Goal: Task Accomplishment & Management: Use online tool/utility

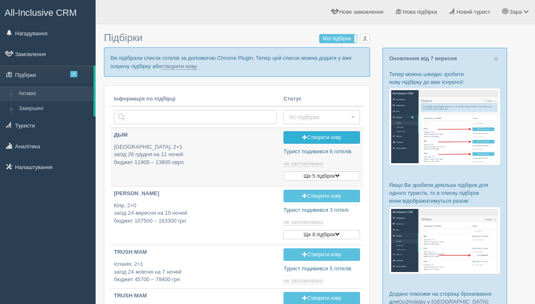
click at [302, 139] on span at bounding box center [304, 137] width 5 height 5
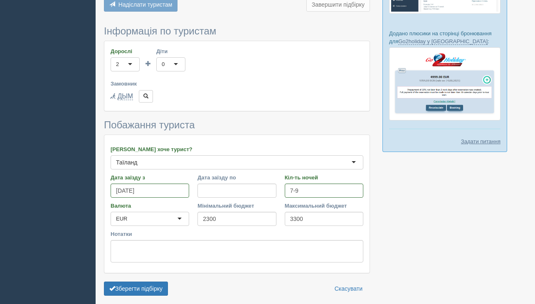
scroll to position [286, 0]
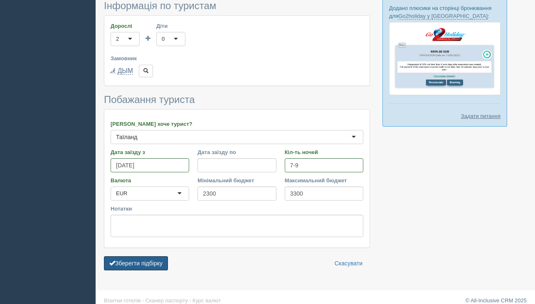
click at [128, 262] on button "Зберегти підбірку" at bounding box center [136, 263] width 64 height 14
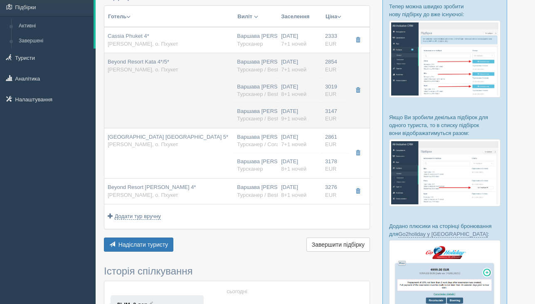
scroll to position [81, 0]
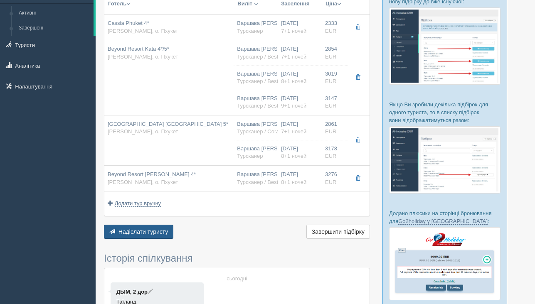
click at [164, 230] on span "Надіслати туристу" at bounding box center [143, 232] width 50 height 7
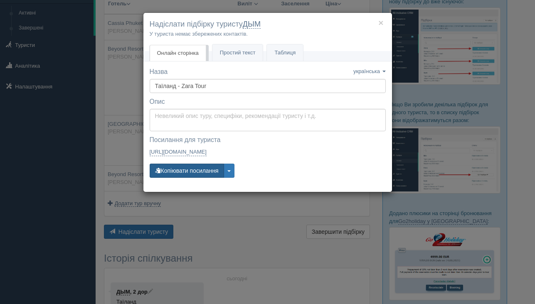
click at [205, 173] on button "Копіювати посилання" at bounding box center [187, 171] width 74 height 14
click at [200, 170] on button "Копіювати посилання" at bounding box center [187, 171] width 74 height 14
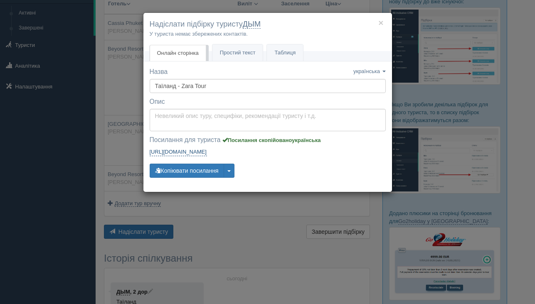
click at [207, 152] on link "[URL][DOMAIN_NAME] [URL][DOMAIN_NAME]" at bounding box center [178, 152] width 57 height 8
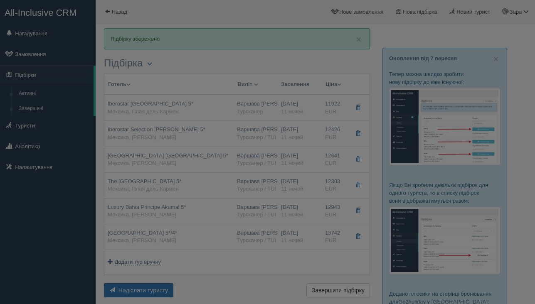
scroll to position [28, 0]
